Goal: Information Seeking & Learning: Find specific fact

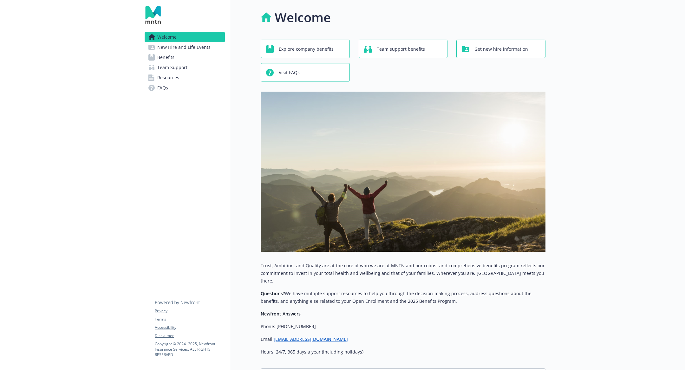
click at [196, 55] on link "Benefits" at bounding box center [185, 57] width 80 height 10
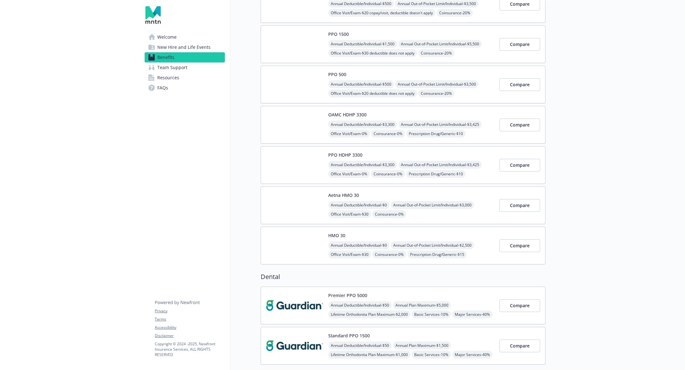
scroll to position [236, 0]
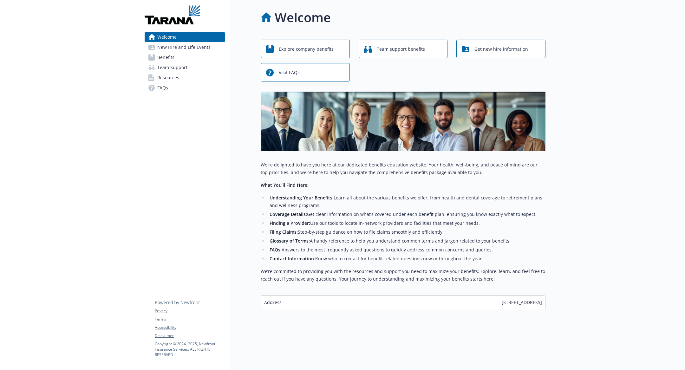
click at [199, 60] on link "Benefits" at bounding box center [185, 57] width 80 height 10
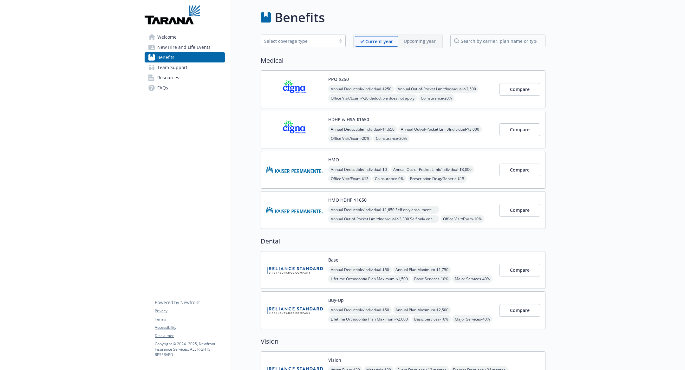
click at [288, 80] on img at bounding box center [294, 89] width 57 height 27
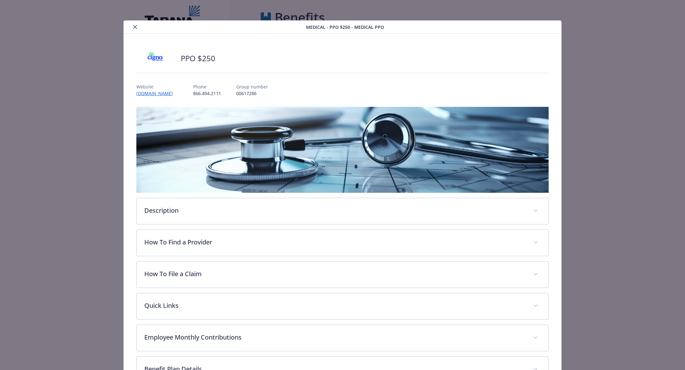
scroll to position [2, 0]
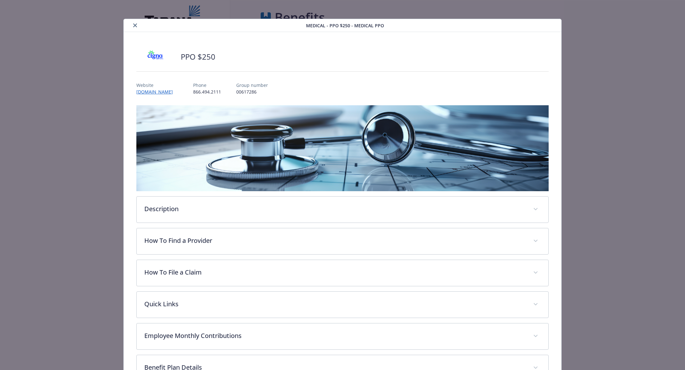
click at [135, 25] on icon "close" at bounding box center [135, 25] width 4 height 4
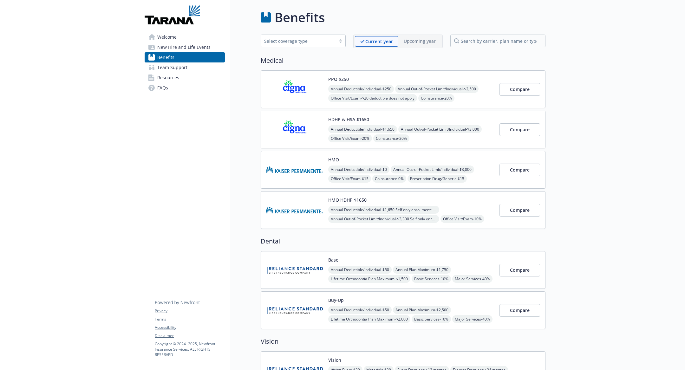
click at [420, 114] on div "HDHP w HSA $1650 Annual Deductible/Individual - $1,650 Annual Out-of-Pocket Lim…" at bounding box center [403, 130] width 285 height 38
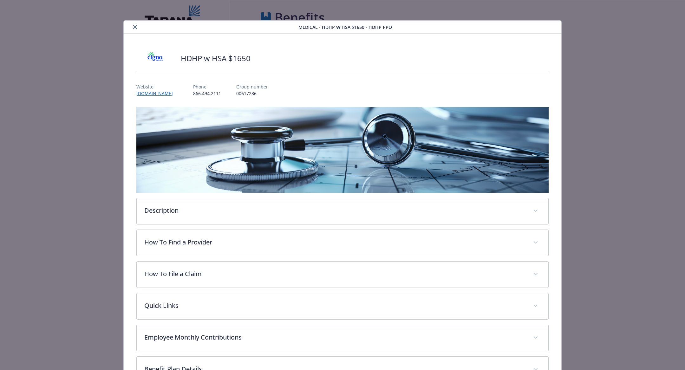
scroll to position [19, 0]
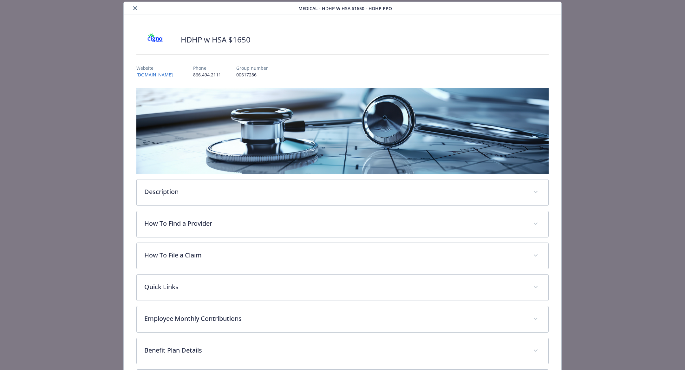
click at [134, 10] on icon "close" at bounding box center [135, 8] width 4 height 4
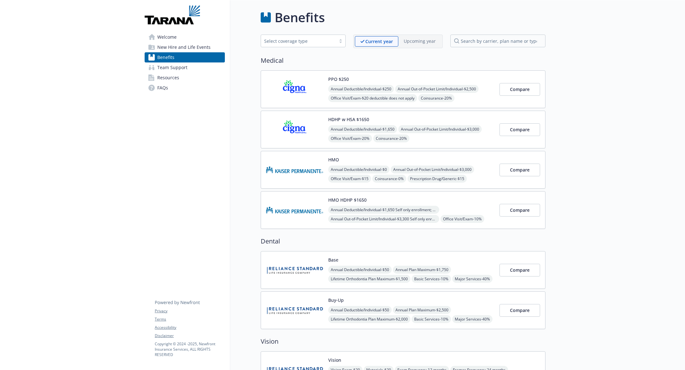
click at [415, 77] on div "PPO $250 Annual Deductible/Individual - $250 Annual Out-of-Pocket Limit/Individ…" at bounding box center [411, 89] width 166 height 27
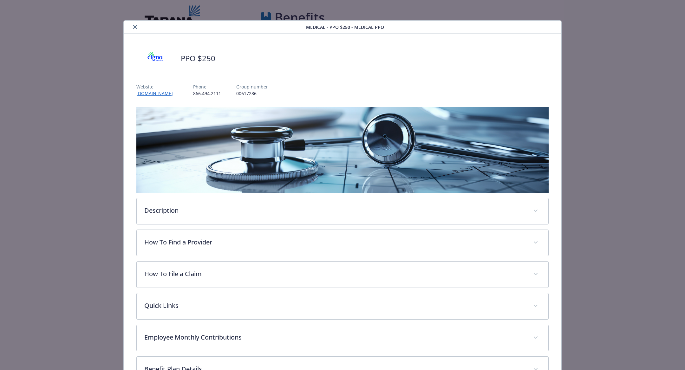
scroll to position [19, 0]
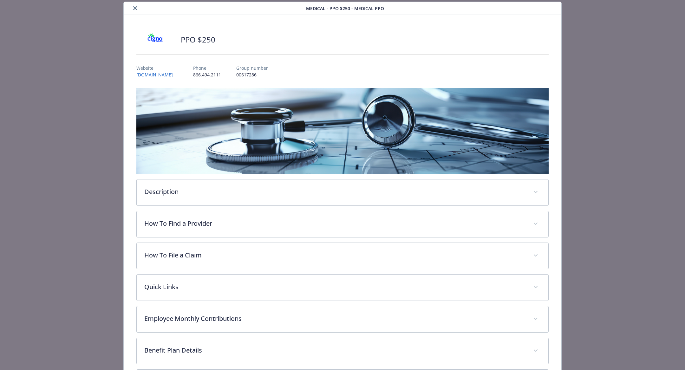
click at [139, 8] on button "close" at bounding box center [135, 8] width 8 height 8
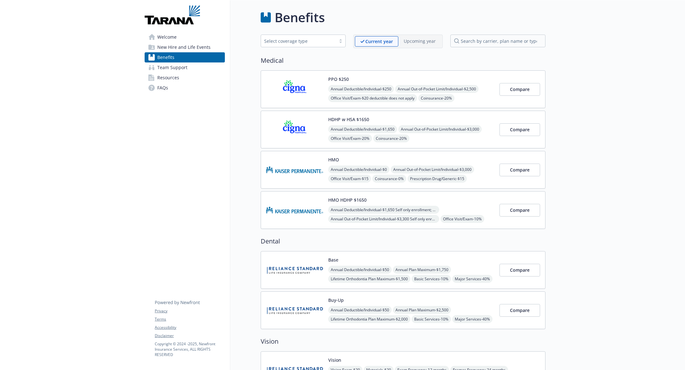
click at [312, 116] on img at bounding box center [294, 129] width 57 height 27
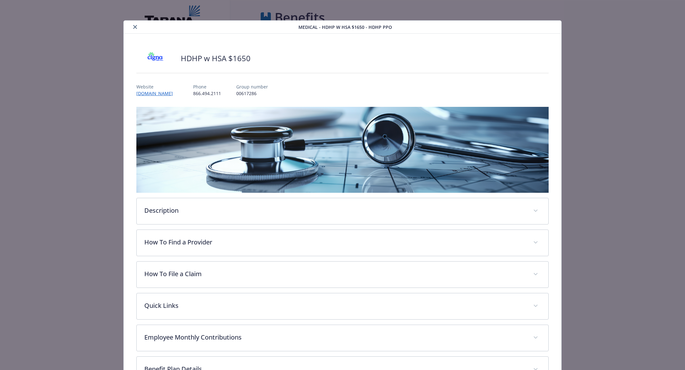
scroll to position [19, 0]
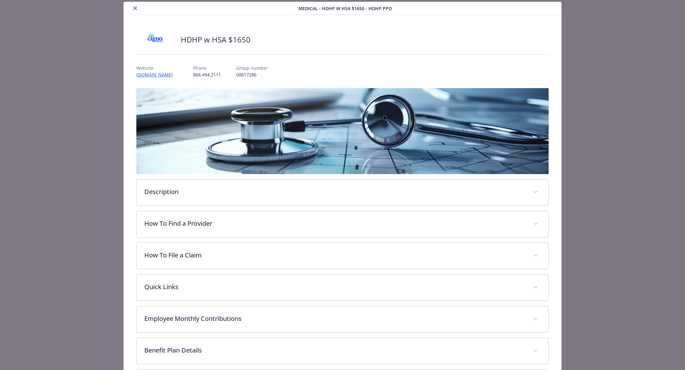
click at [244, 72] on p "00617286" at bounding box center [252, 74] width 32 height 7
click at [254, 74] on p "00617286" at bounding box center [252, 74] width 32 height 7
drag, startPoint x: 266, startPoint y: 75, endPoint x: 238, endPoint y: 69, distance: 28.2
click at [238, 69] on div "Group number 00617286" at bounding box center [252, 71] width 32 height 13
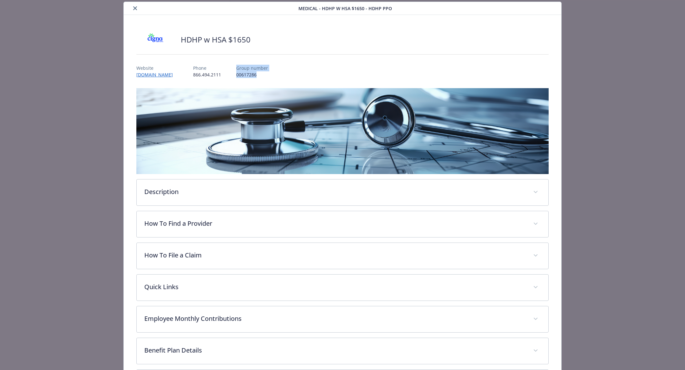
copy div "Group number 00617286"
click at [135, 9] on icon "close" at bounding box center [135, 8] width 4 height 4
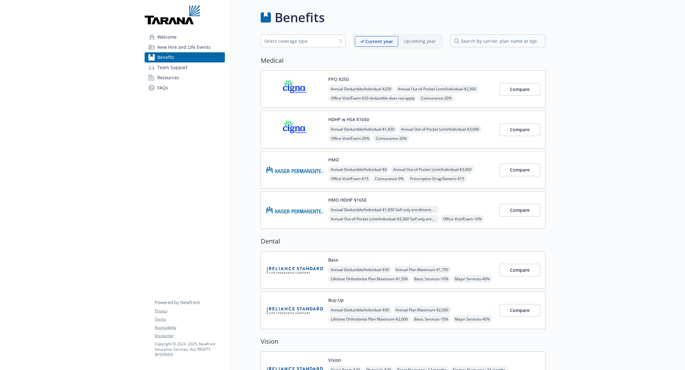
click at [305, 218] on img at bounding box center [294, 210] width 57 height 27
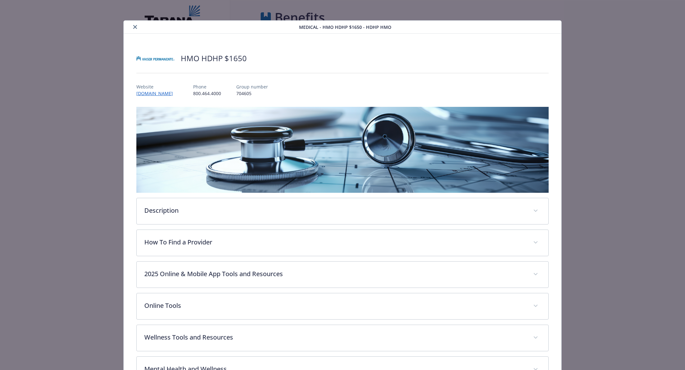
scroll to position [19, 0]
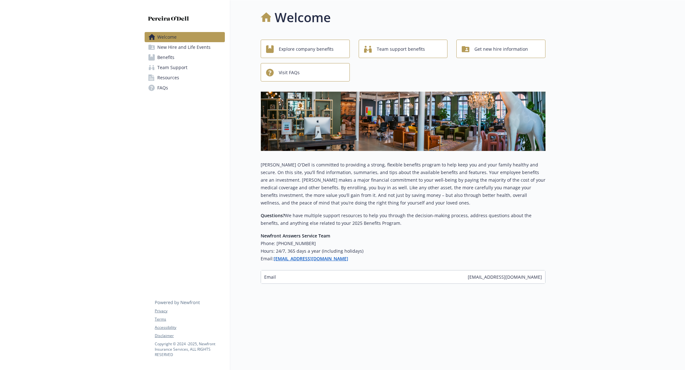
click at [173, 59] on span "Benefits" at bounding box center [165, 57] width 17 height 10
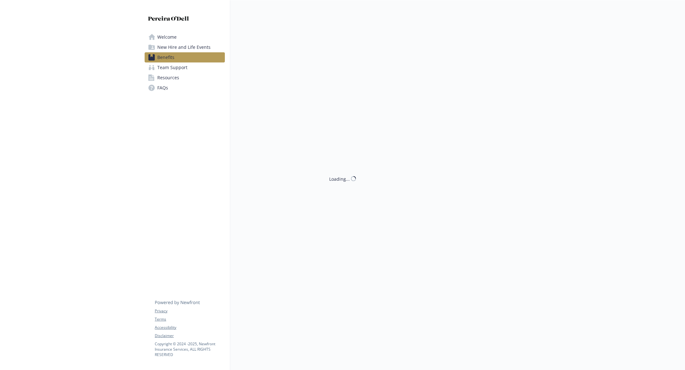
click at [173, 59] on span "Benefits" at bounding box center [165, 57] width 17 height 10
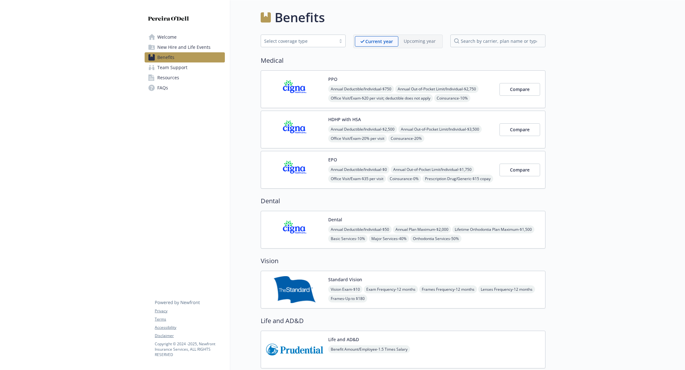
click at [306, 127] on img at bounding box center [294, 129] width 57 height 27
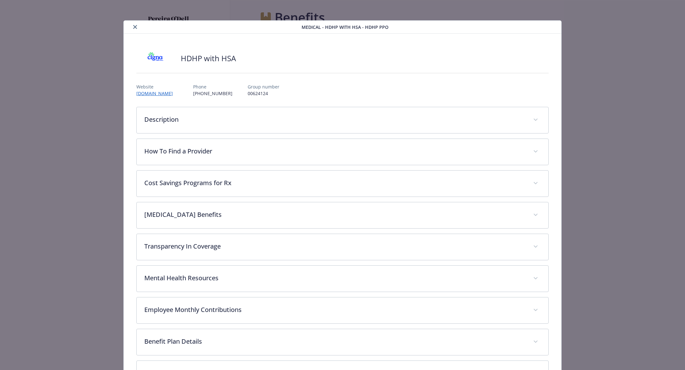
scroll to position [19, 0]
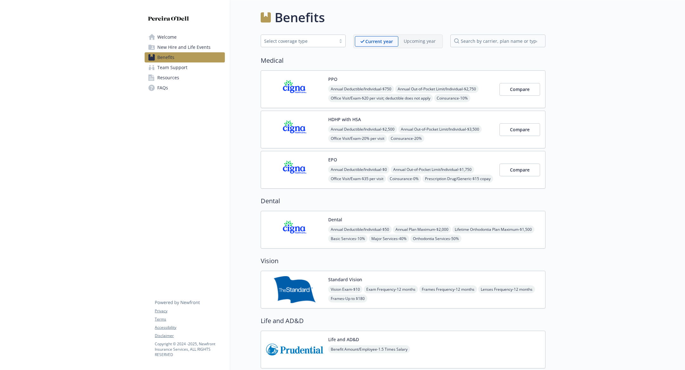
click at [309, 98] on img at bounding box center [294, 89] width 57 height 27
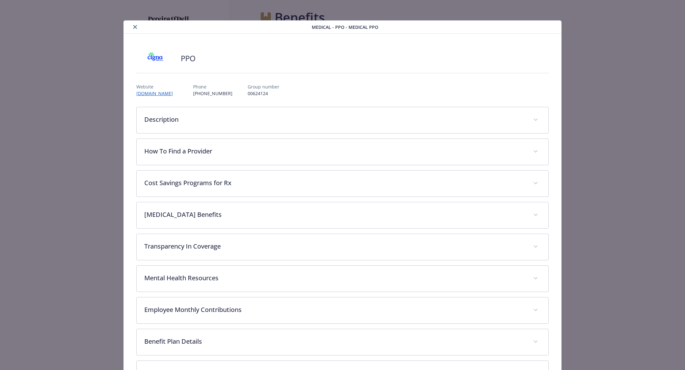
scroll to position [19, 0]
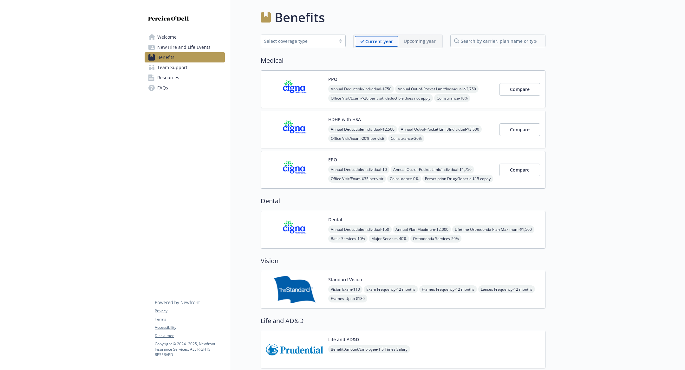
click at [302, 168] on img at bounding box center [294, 169] width 57 height 27
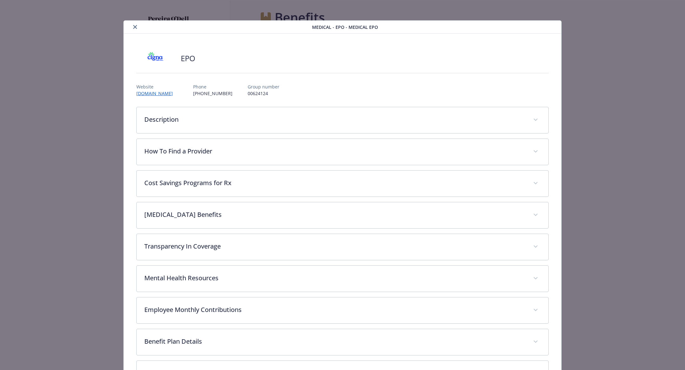
scroll to position [19, 0]
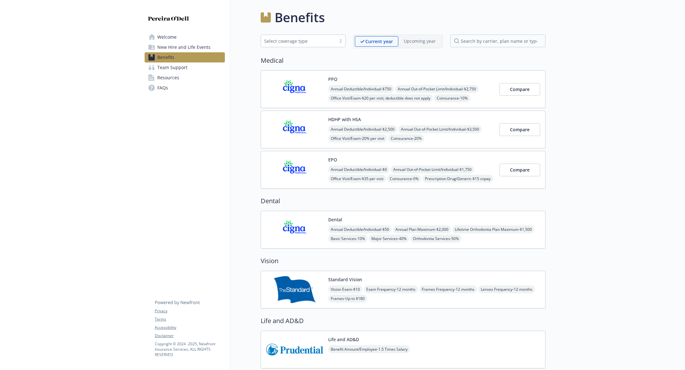
click at [309, 137] on img at bounding box center [294, 129] width 57 height 27
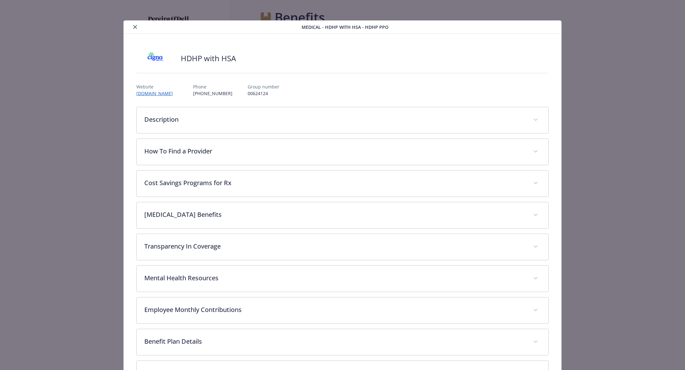
scroll to position [19, 0]
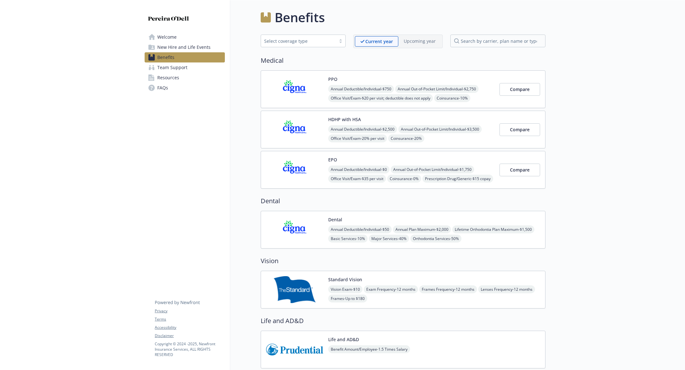
click at [328, 100] on div "PPO Annual Deductible/Individual - $750 Annual Out-of-Pocket Limit/Individual -…" at bounding box center [380, 89] width 228 height 27
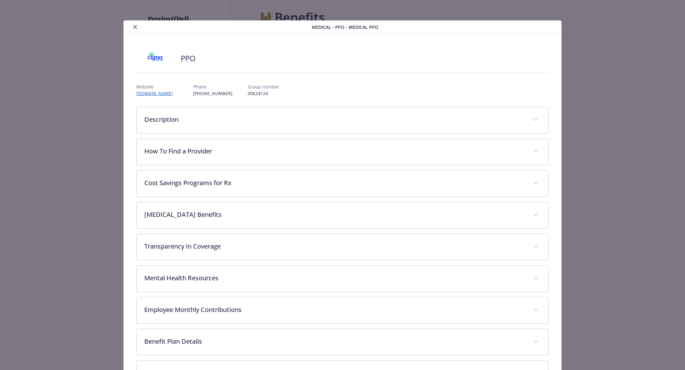
scroll to position [19, 0]
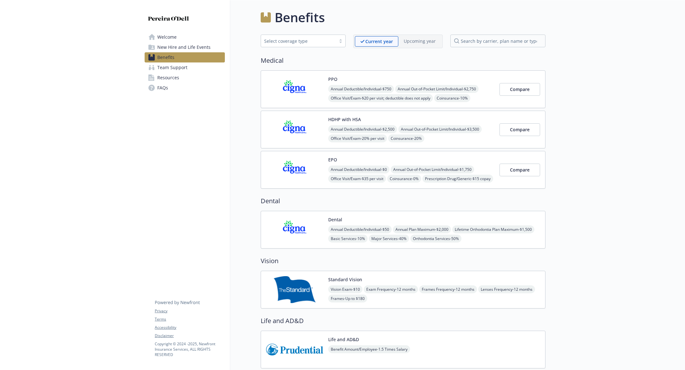
click at [311, 125] on img at bounding box center [294, 129] width 57 height 27
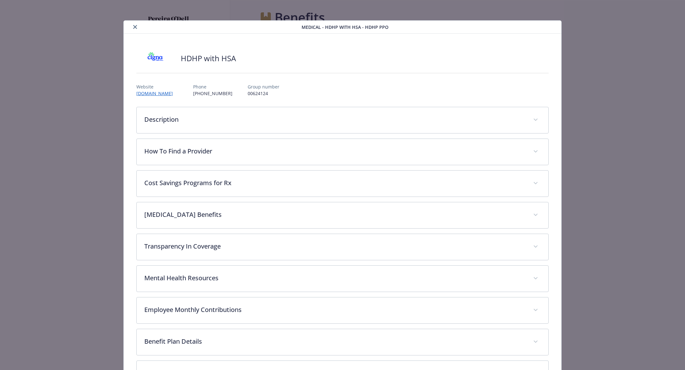
scroll to position [19, 0]
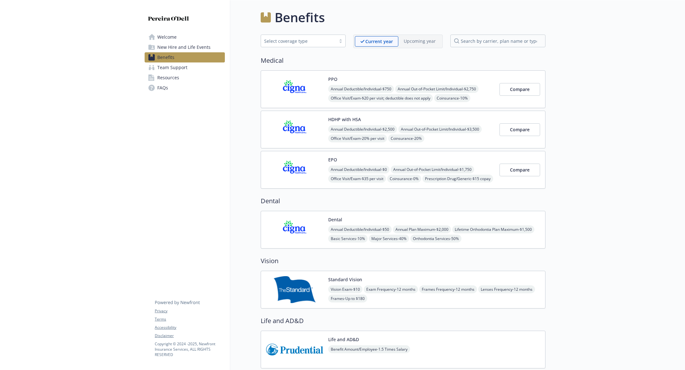
click at [296, 173] on img at bounding box center [294, 169] width 57 height 27
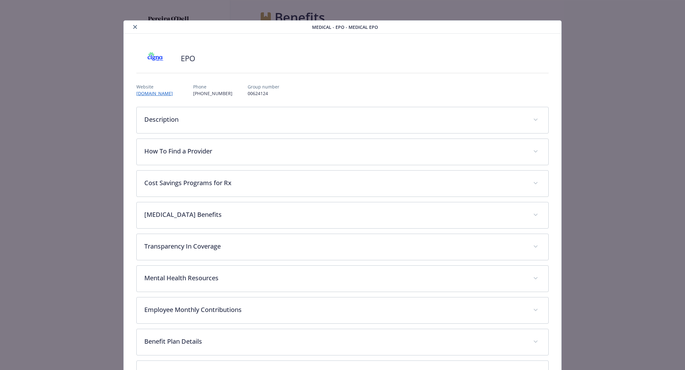
scroll to position [19, 0]
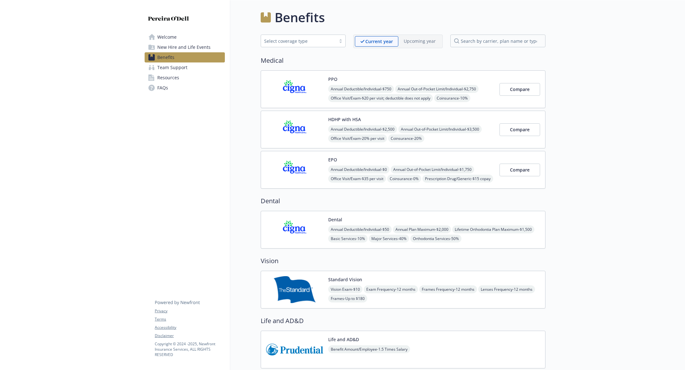
click at [314, 89] on img at bounding box center [294, 89] width 57 height 27
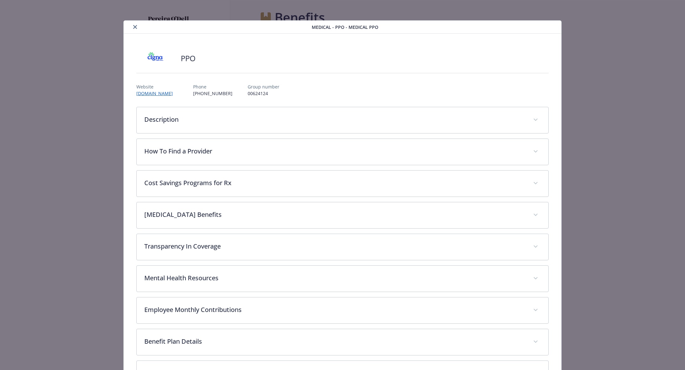
scroll to position [19, 0]
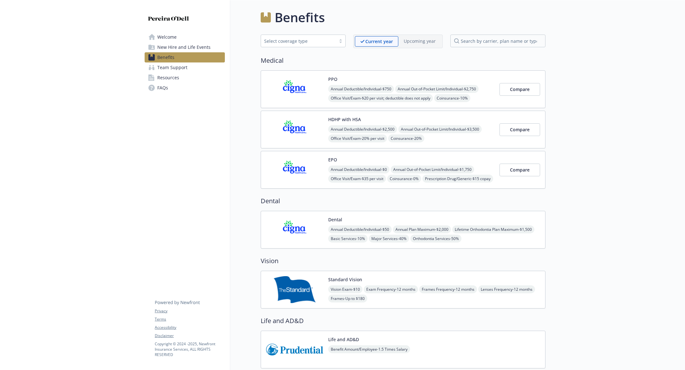
click at [278, 128] on img at bounding box center [294, 129] width 57 height 27
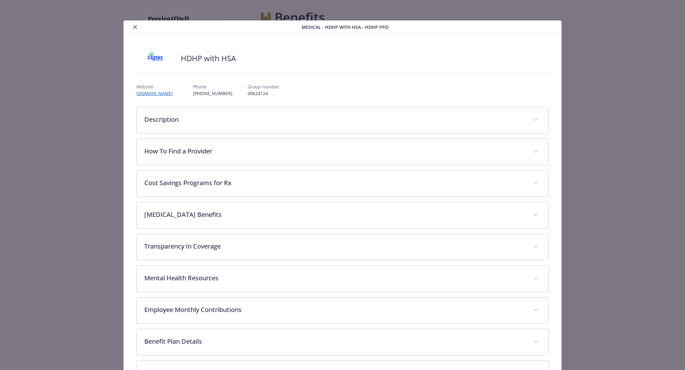
scroll to position [19, 0]
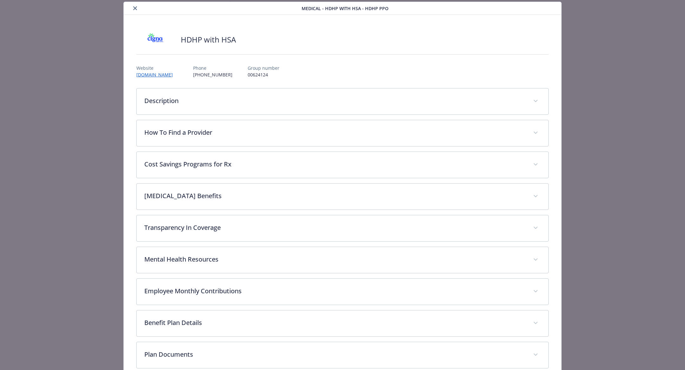
click at [255, 77] on p "00624124" at bounding box center [264, 74] width 32 height 7
copy p "00624124"
click at [134, 8] on icon "close" at bounding box center [135, 8] width 4 height 4
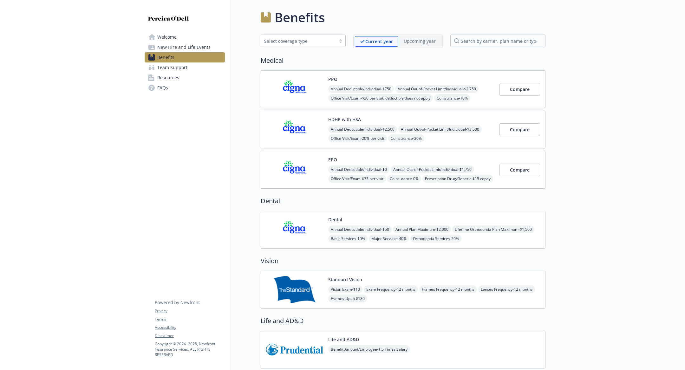
click at [303, 180] on img at bounding box center [294, 169] width 57 height 27
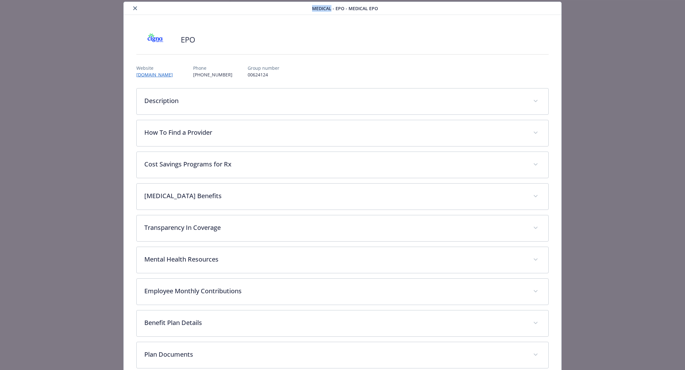
scroll to position [8, 0]
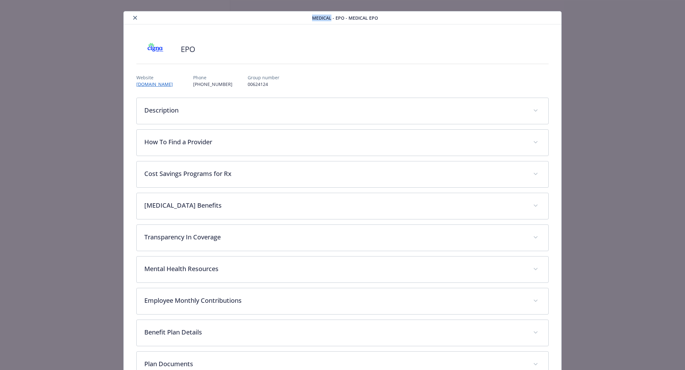
click at [134, 3] on div "Medical - EPO - Medical EPO EPO Website www.mycigna.com Phone (800) 244-6224 Gr…" at bounding box center [342, 185] width 685 height 370
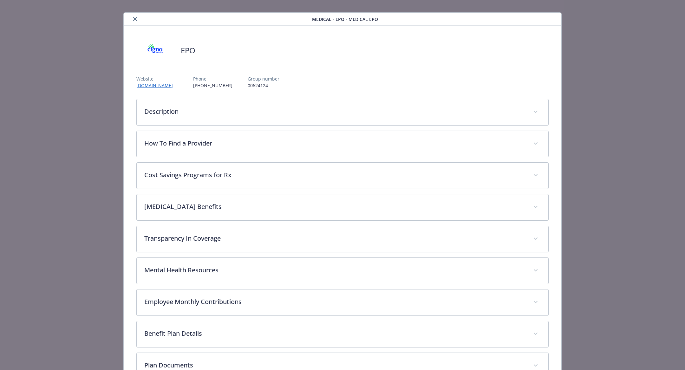
click at [134, 13] on div "Medical - EPO - Medical EPO" at bounding box center [343, 19] width 438 height 13
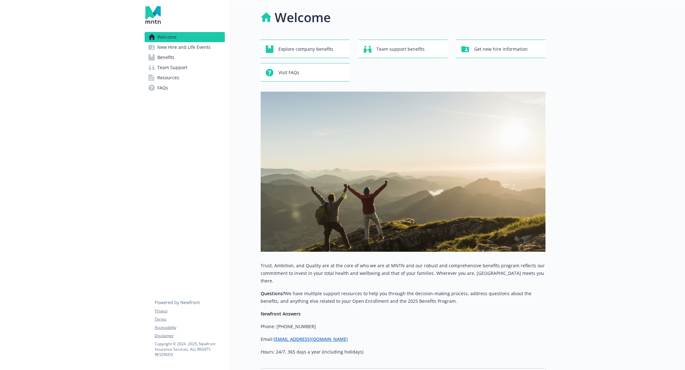
click at [166, 60] on span "Benefits" at bounding box center [165, 57] width 17 height 10
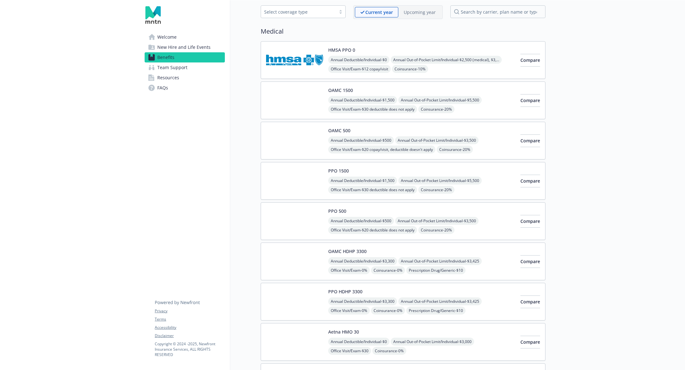
scroll to position [22, 0]
